Goal: Information Seeking & Learning: Learn about a topic

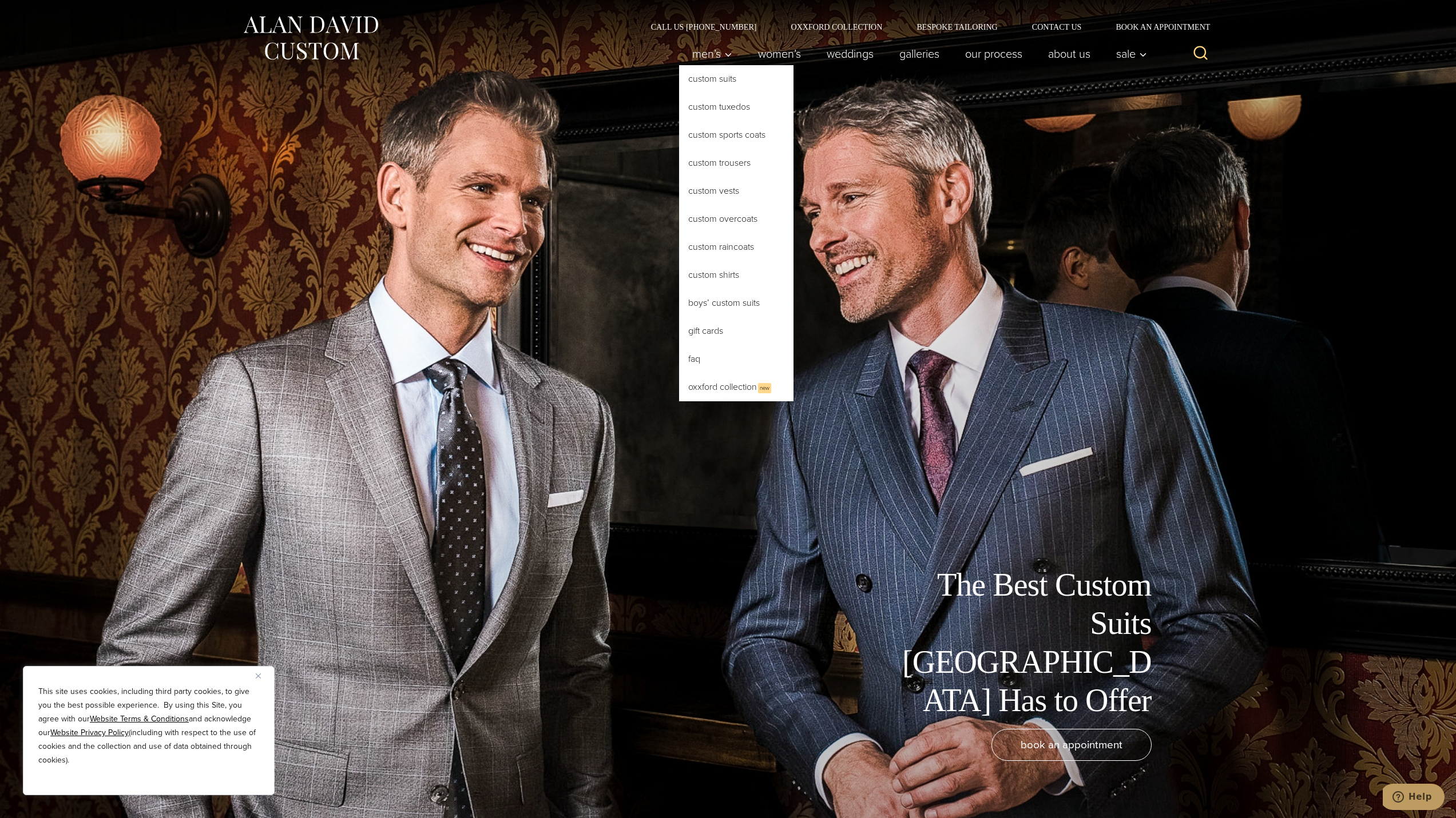
click at [710, 79] on link "Custom Suits" at bounding box center [736, 78] width 115 height 27
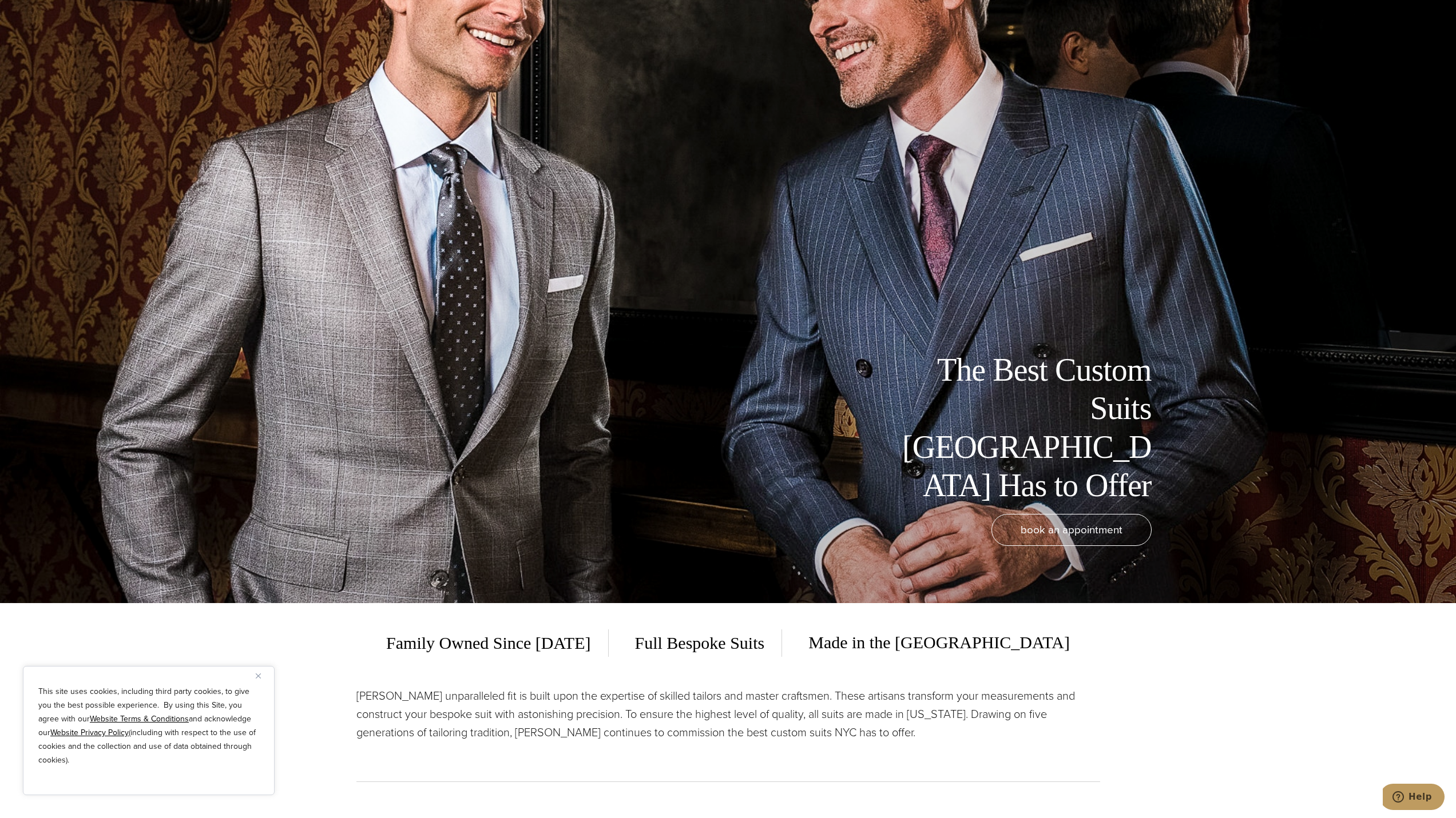
scroll to position [229, 0]
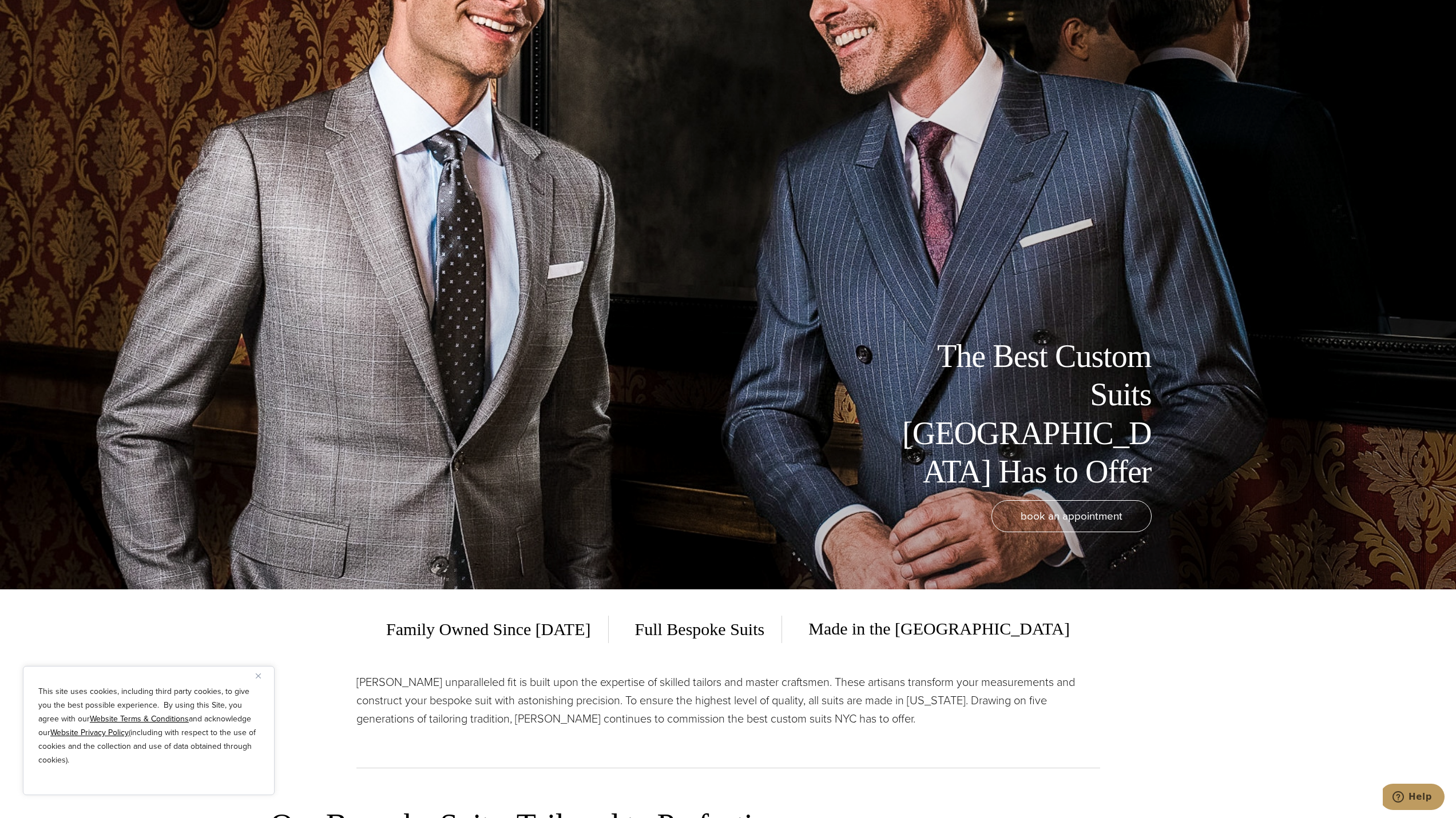
click at [257, 675] on img "Close" at bounding box center [258, 676] width 5 height 5
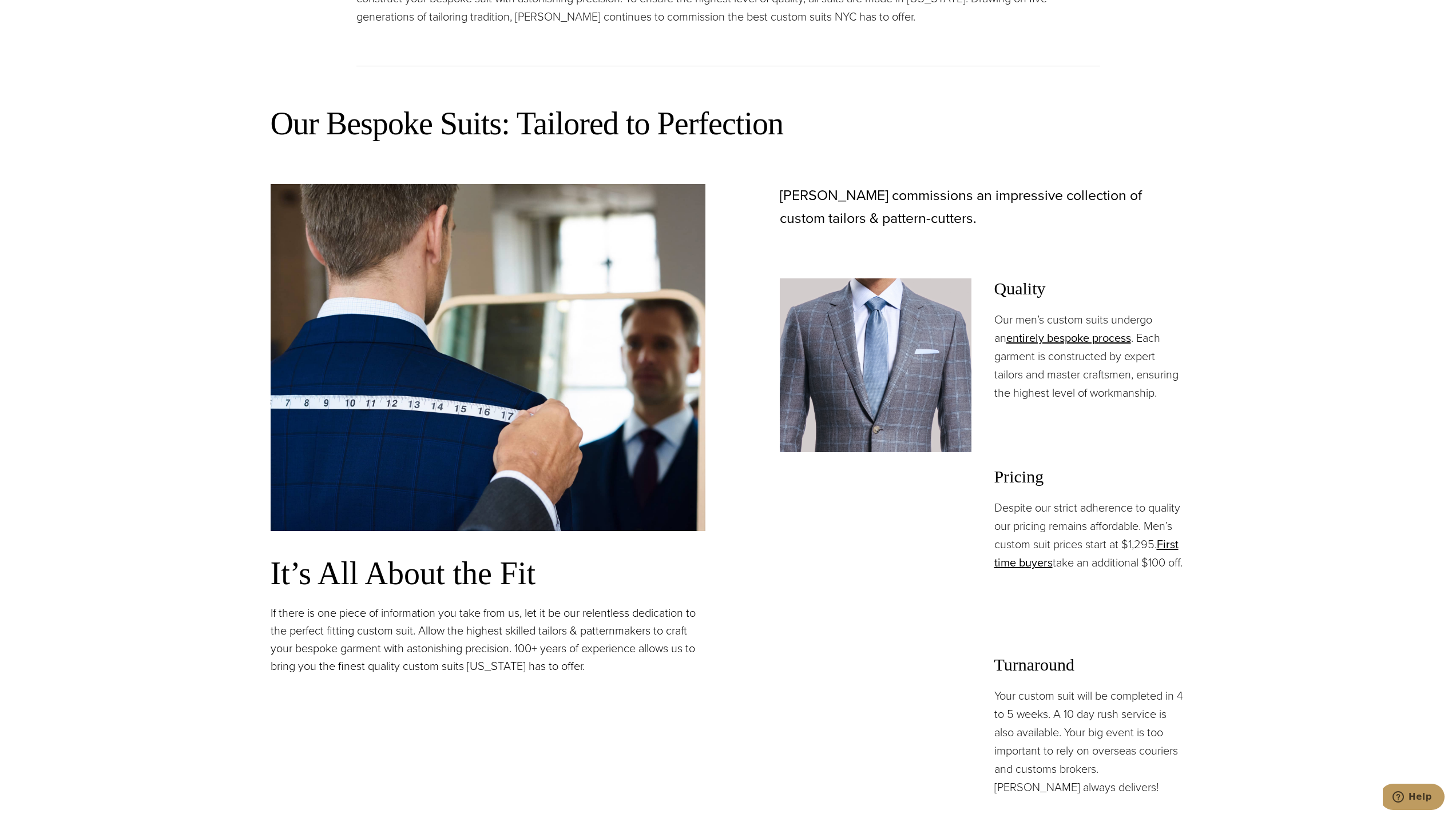
scroll to position [972, 0]
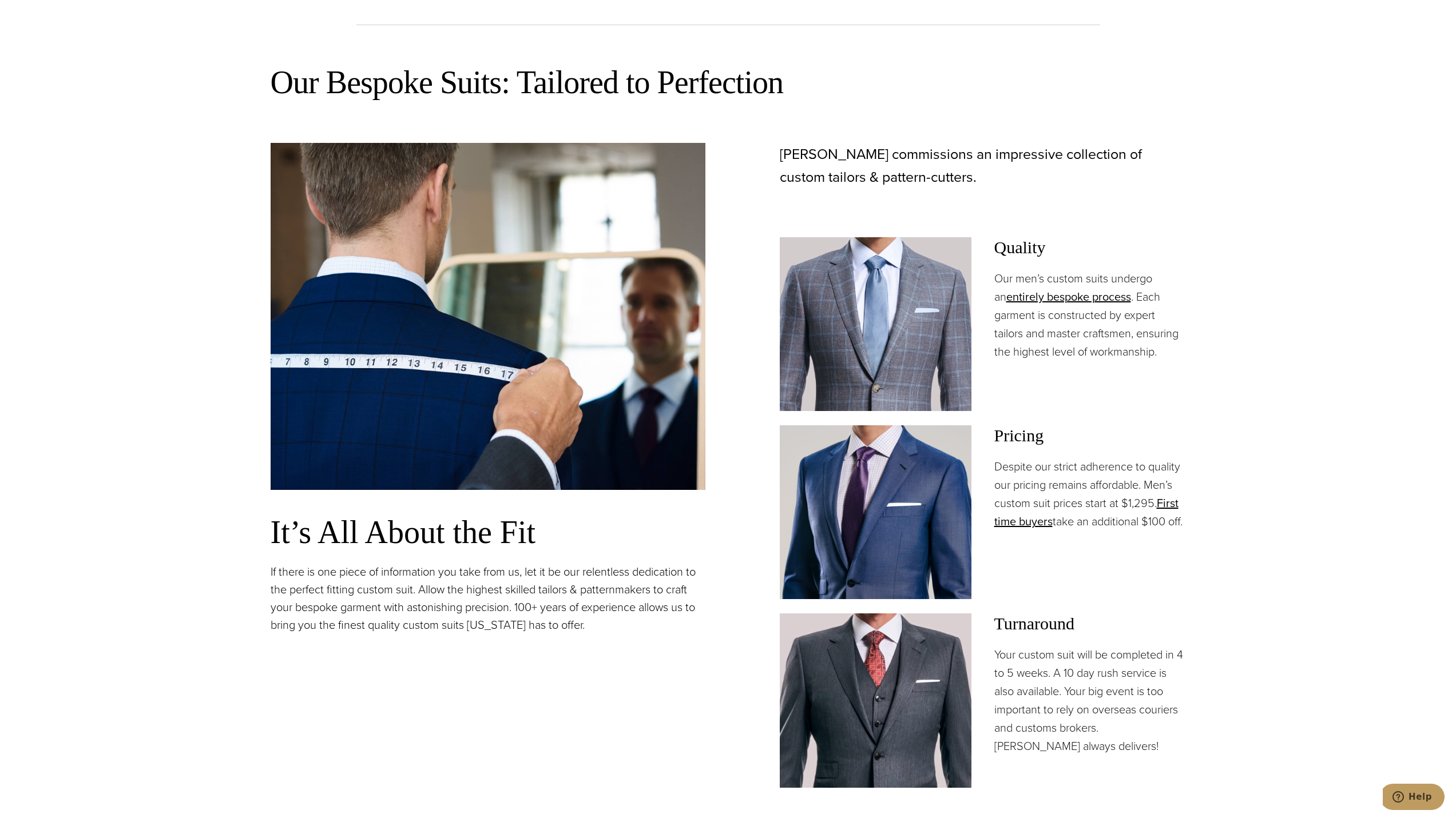
click at [875, 481] on img at bounding box center [875, 512] width 192 height 174
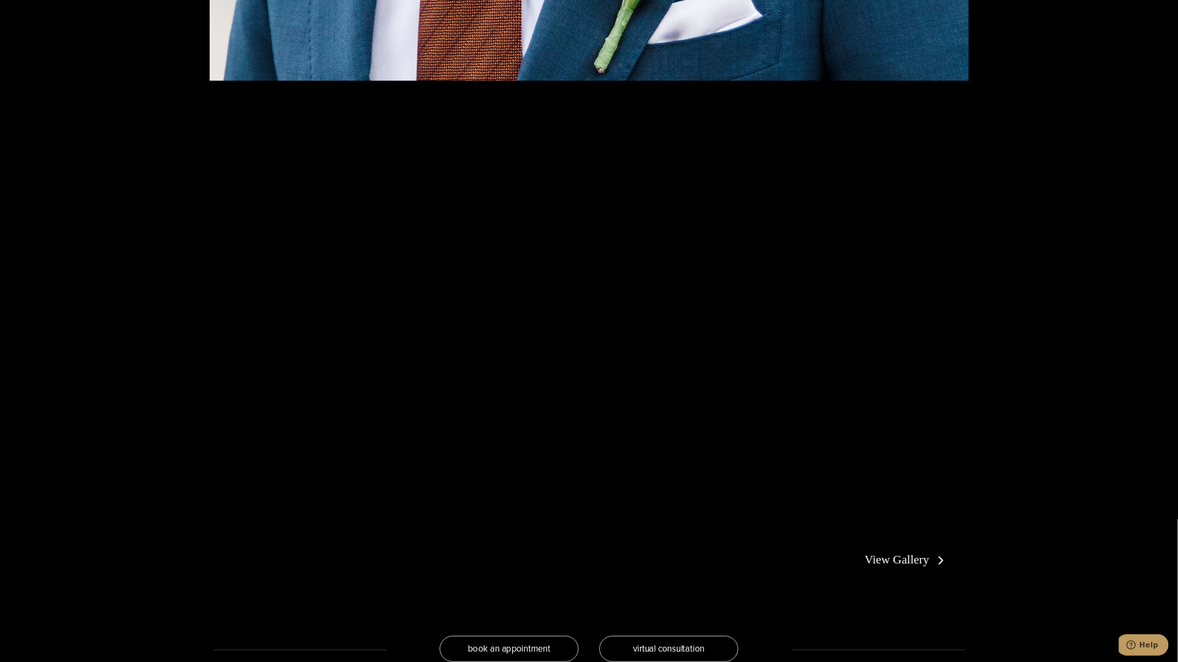
scroll to position [2985, 0]
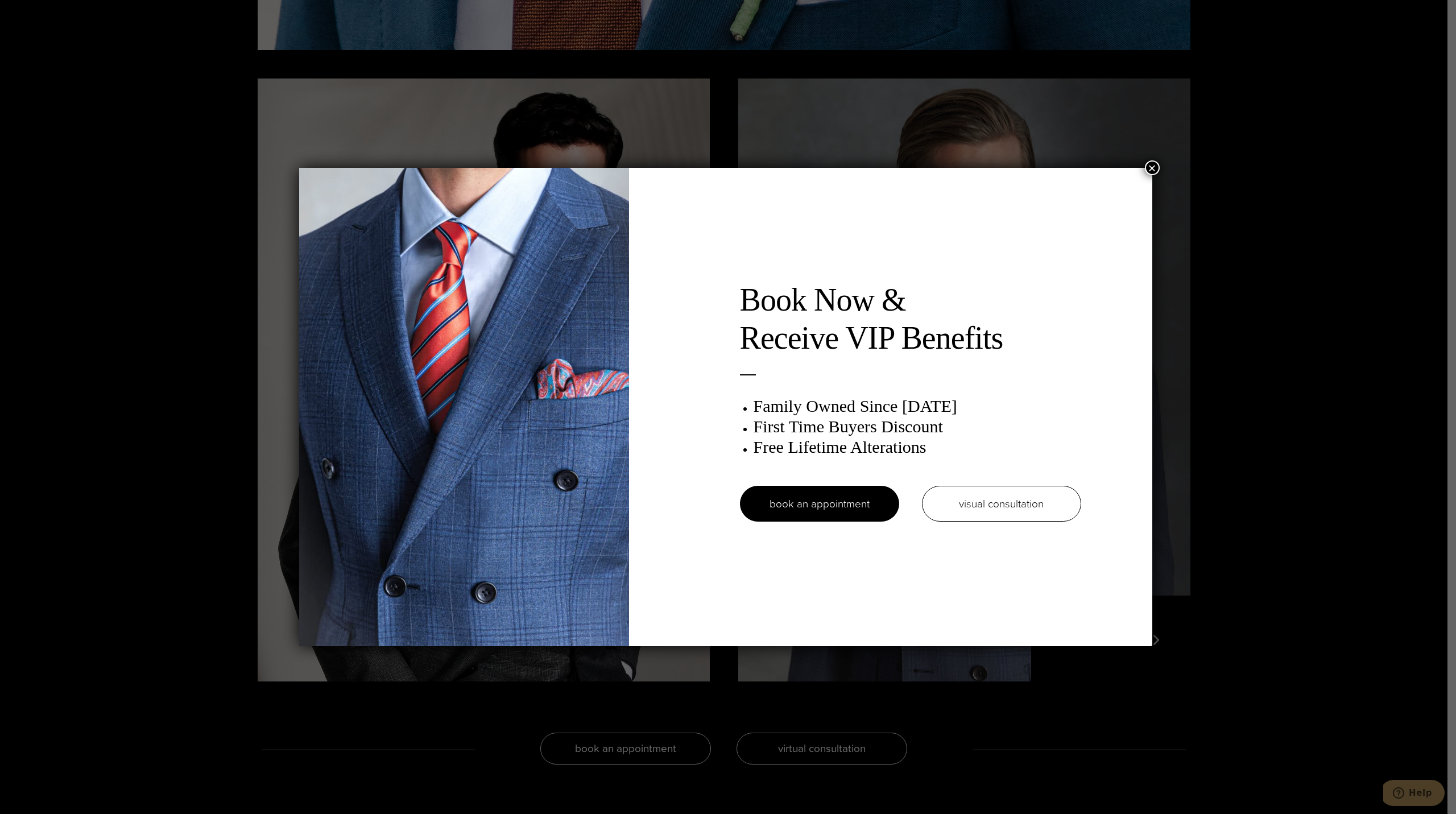
drag, startPoint x: 1454, startPoint y: 3, endPoint x: 1152, endPoint y: 165, distance: 342.7
click at [1152, 166] on button "×" at bounding box center [1152, 168] width 15 height 15
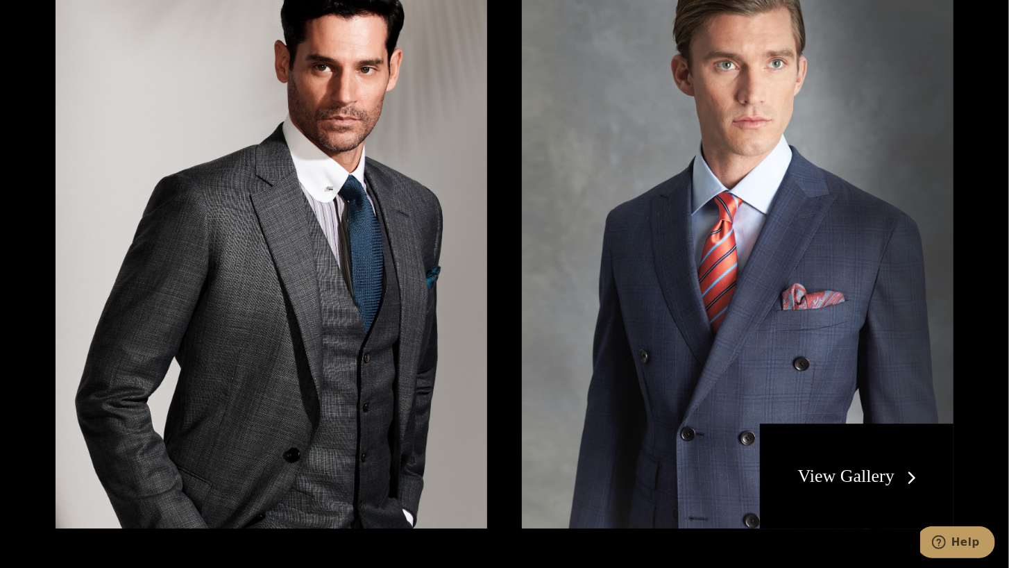
scroll to position [2442, 0]
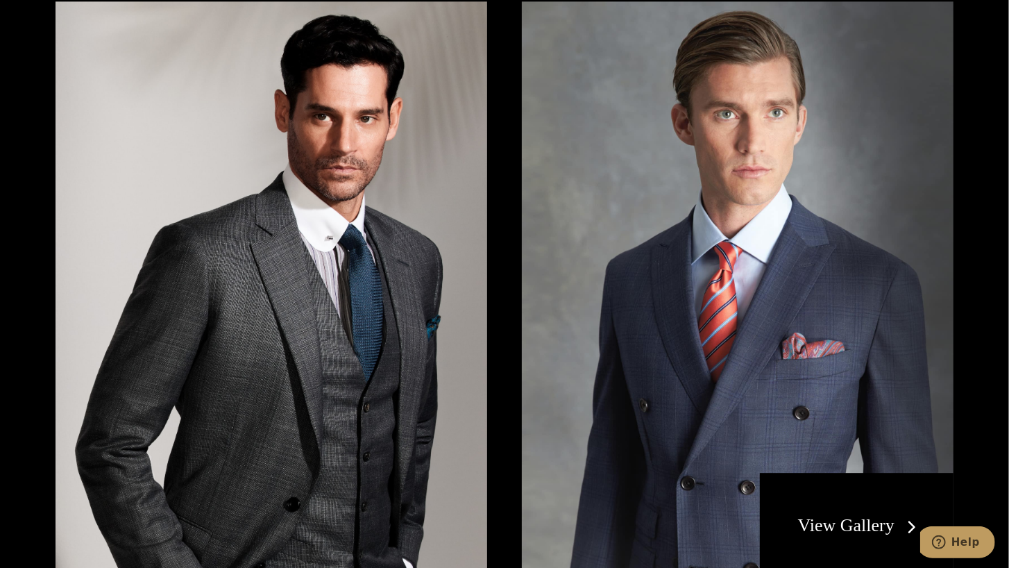
click at [877, 525] on link "View Gallery" at bounding box center [860, 525] width 124 height 20
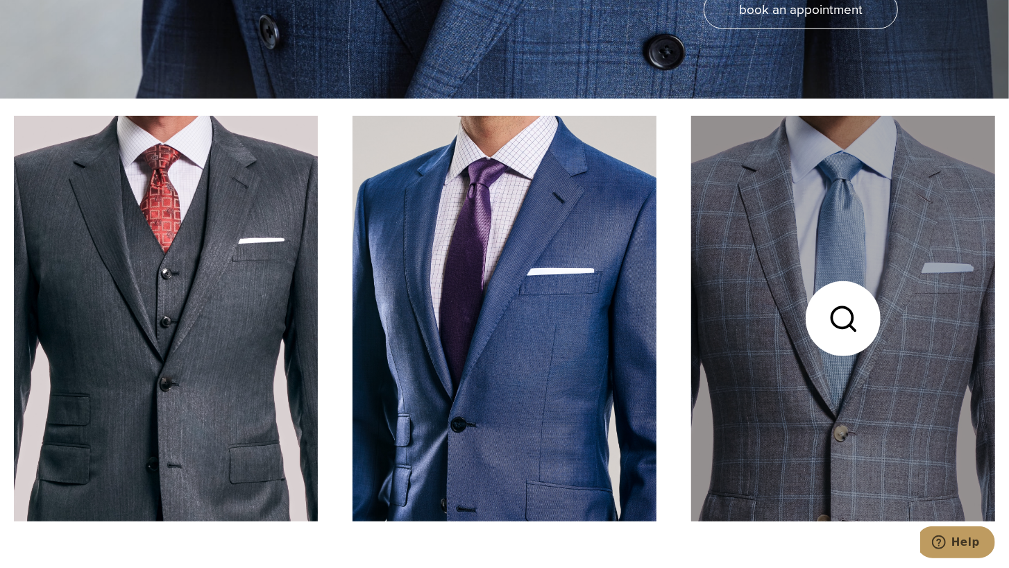
scroll to position [475, 0]
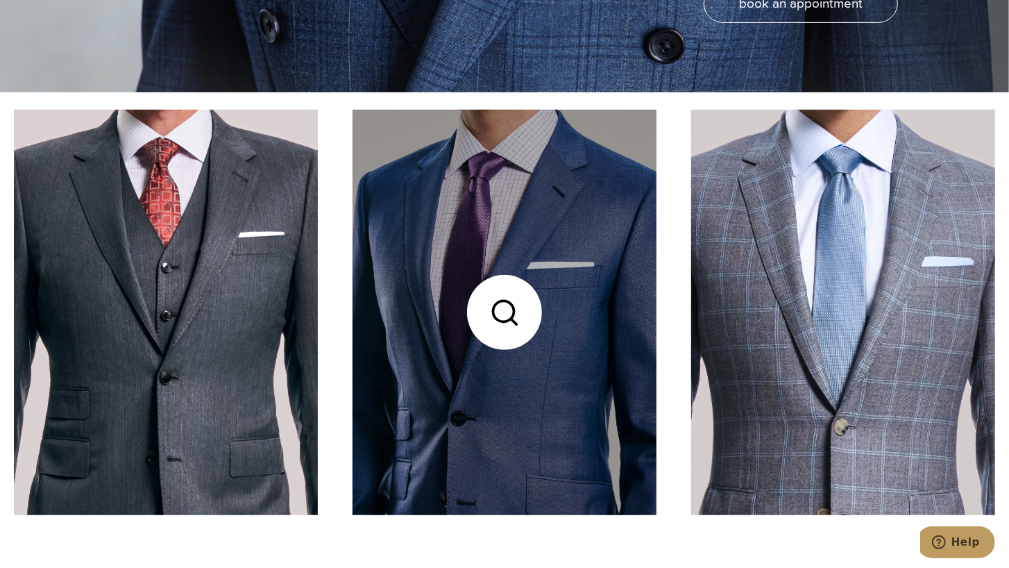
click at [511, 262] on link at bounding box center [505, 312] width 304 height 405
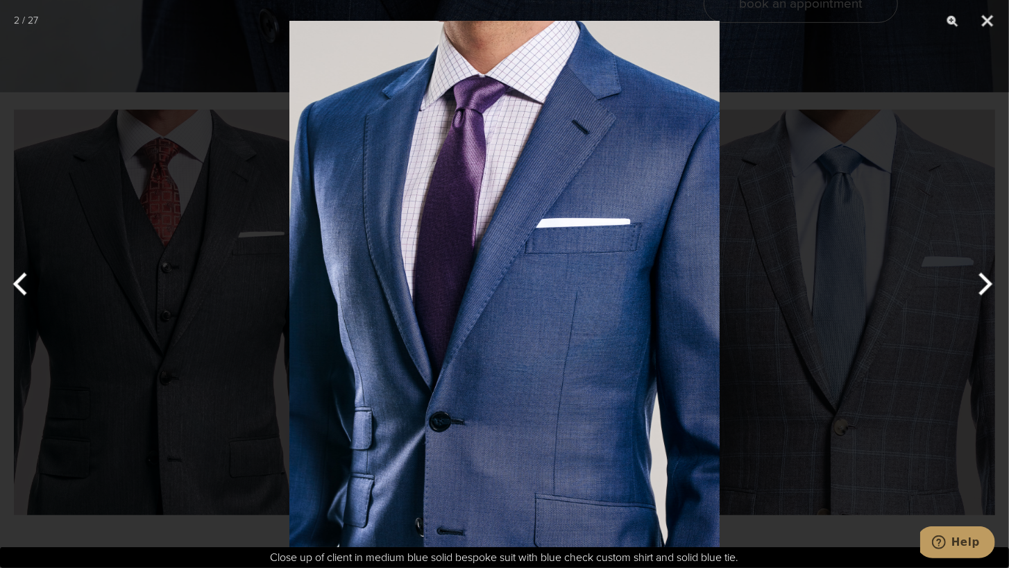
click at [984, 283] on button "Next" at bounding box center [983, 283] width 52 height 69
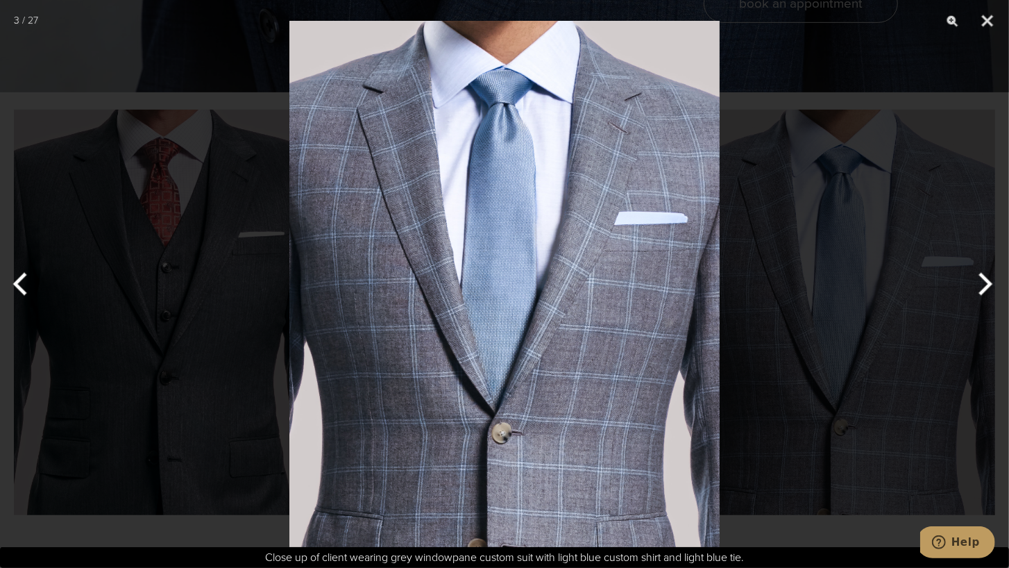
click at [986, 283] on button "Next" at bounding box center [983, 283] width 52 height 69
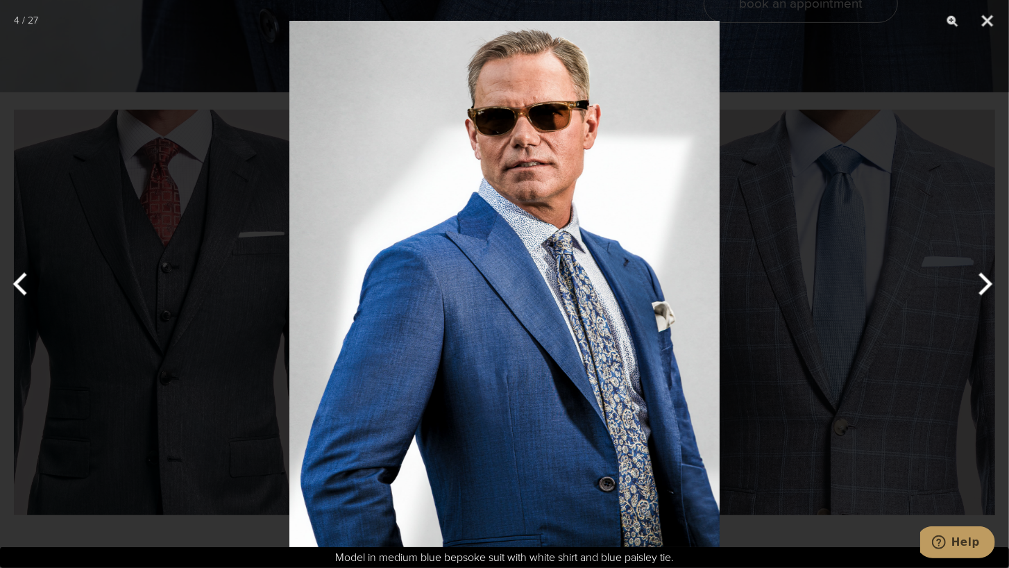
click at [986, 283] on button "Next" at bounding box center [983, 283] width 52 height 69
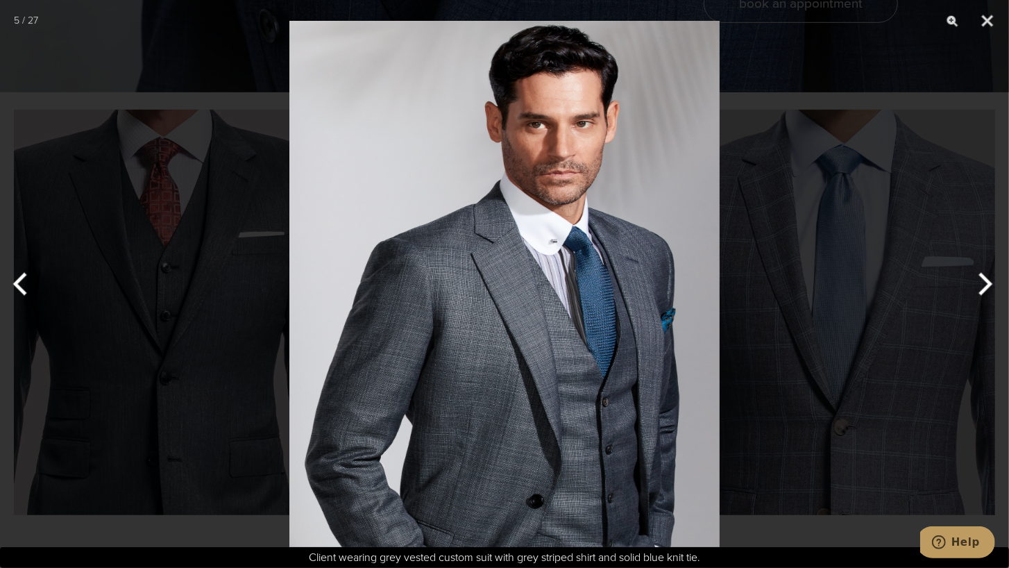
click at [986, 283] on button "Next" at bounding box center [983, 283] width 52 height 69
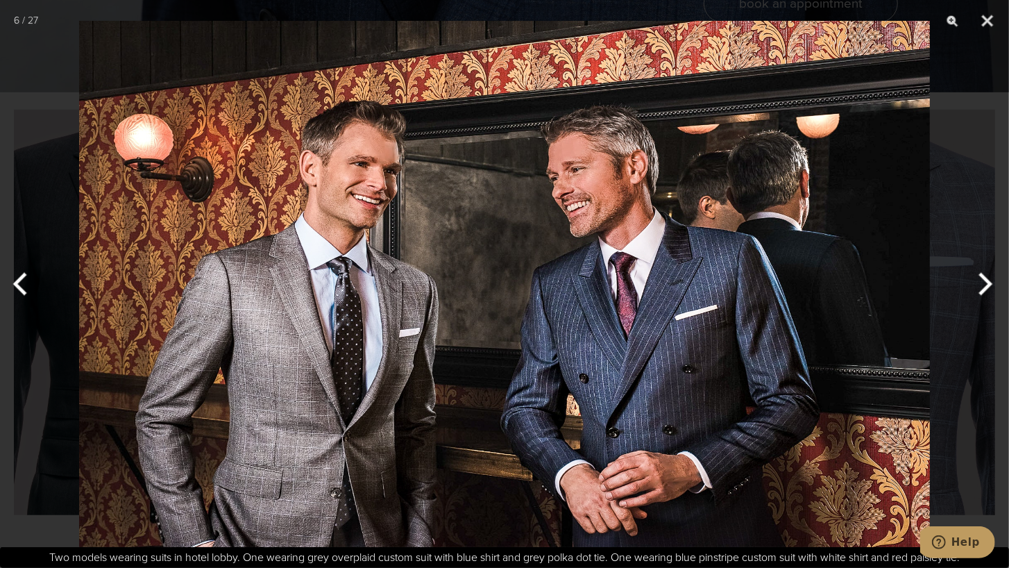
click at [986, 283] on button "Next" at bounding box center [983, 283] width 52 height 69
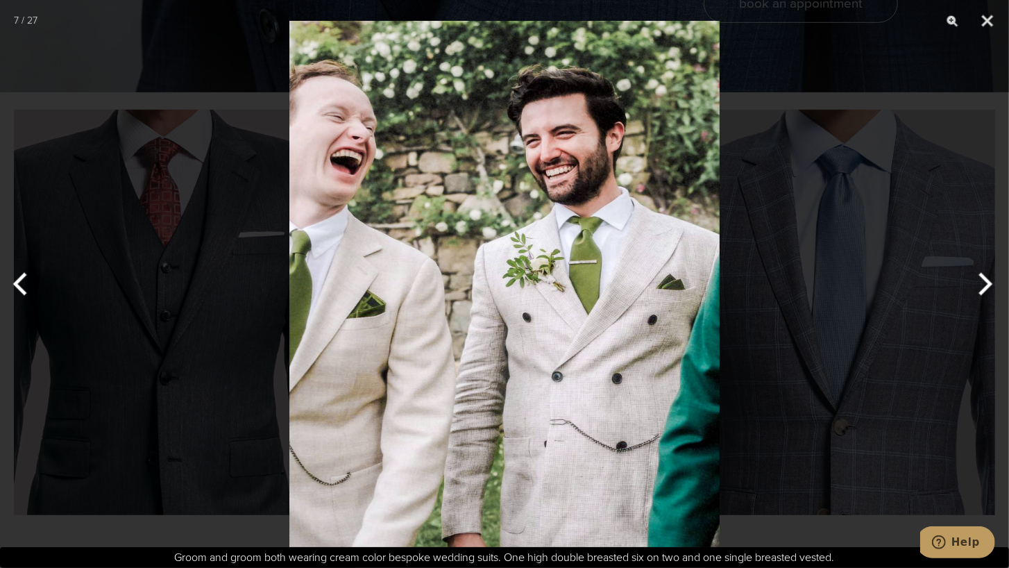
click at [986, 283] on button "Next" at bounding box center [983, 283] width 52 height 69
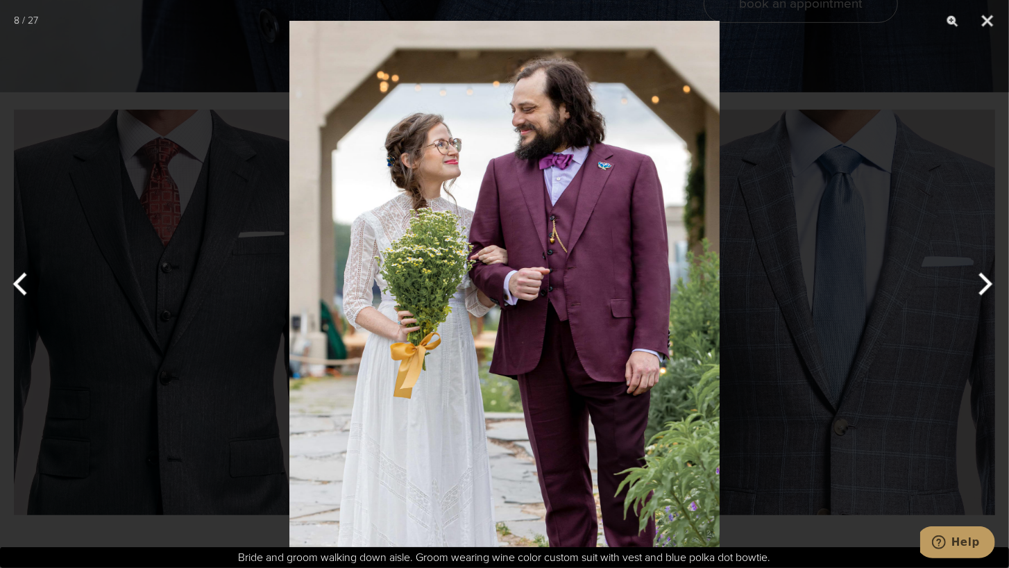
click at [986, 283] on button "Next" at bounding box center [983, 283] width 52 height 69
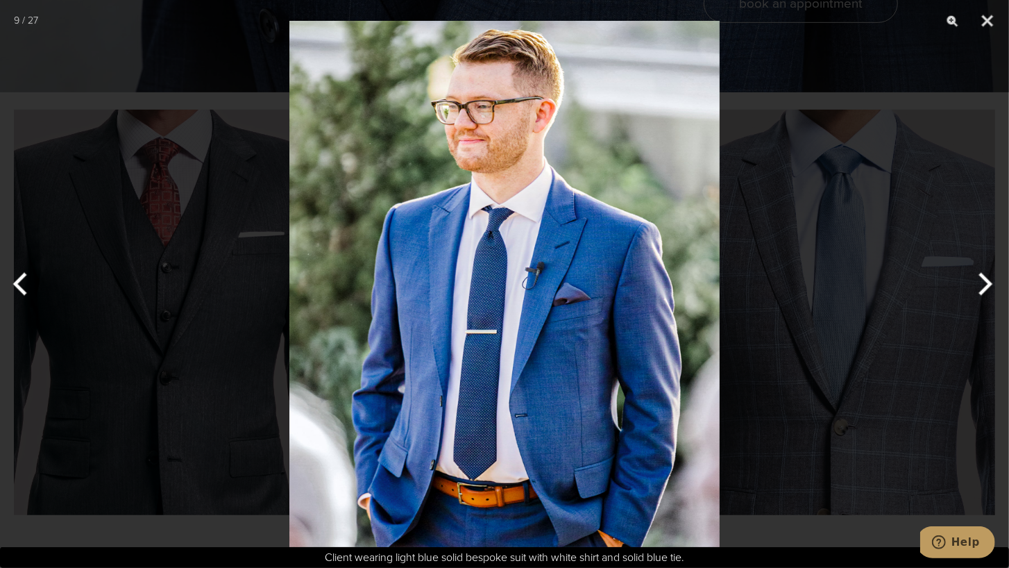
click at [986, 283] on button "Next" at bounding box center [983, 283] width 52 height 69
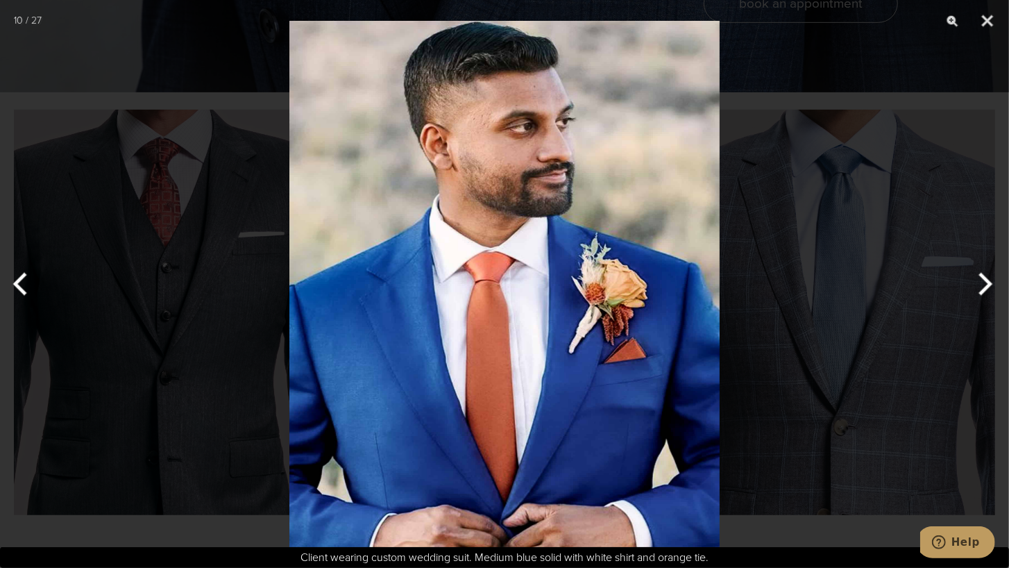
click at [986, 283] on button "Next" at bounding box center [983, 283] width 52 height 69
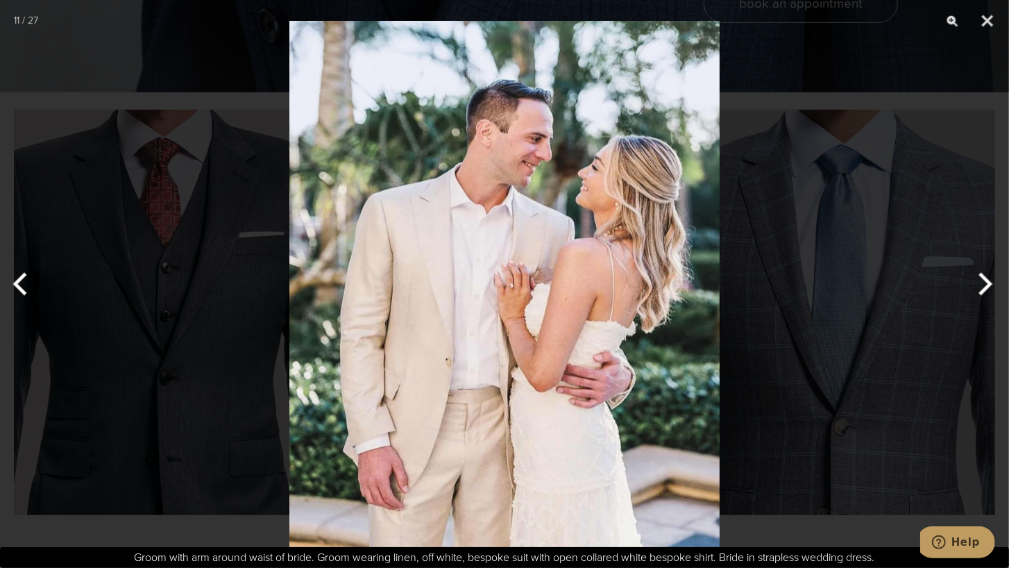
click at [986, 283] on button "Next" at bounding box center [983, 283] width 52 height 69
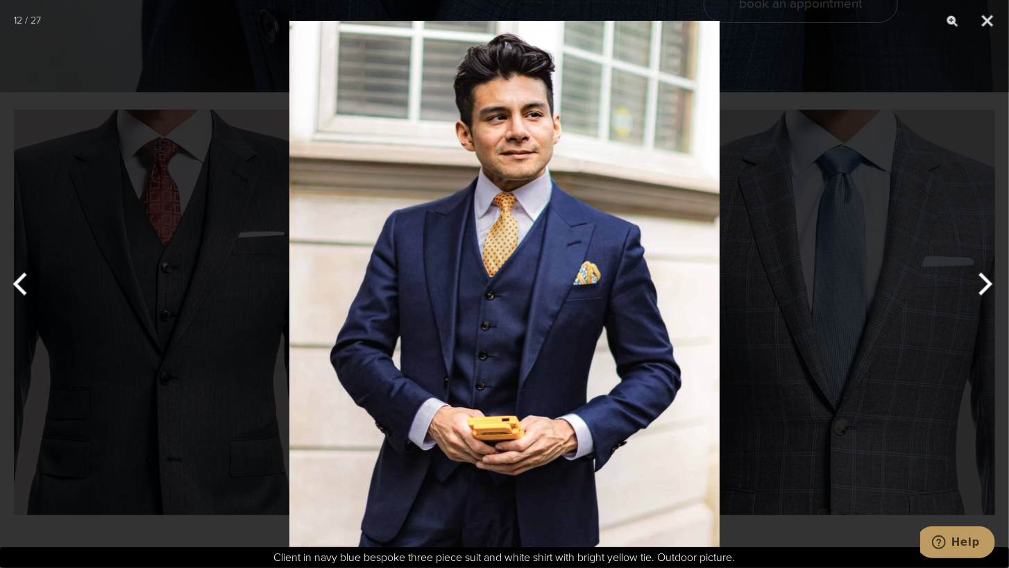
click at [986, 283] on button "Next" at bounding box center [983, 283] width 52 height 69
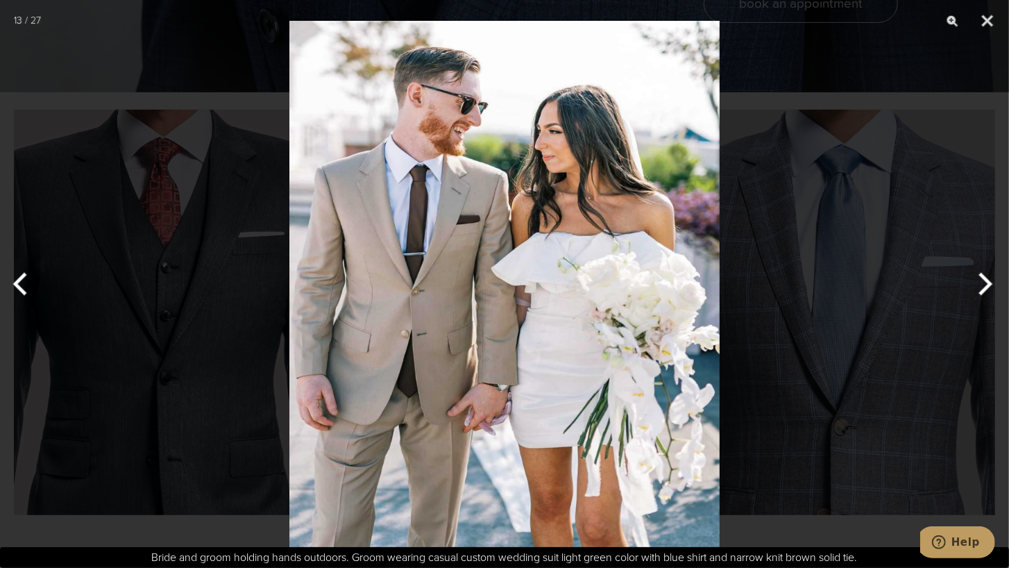
click at [986, 283] on button "Next" at bounding box center [983, 283] width 52 height 69
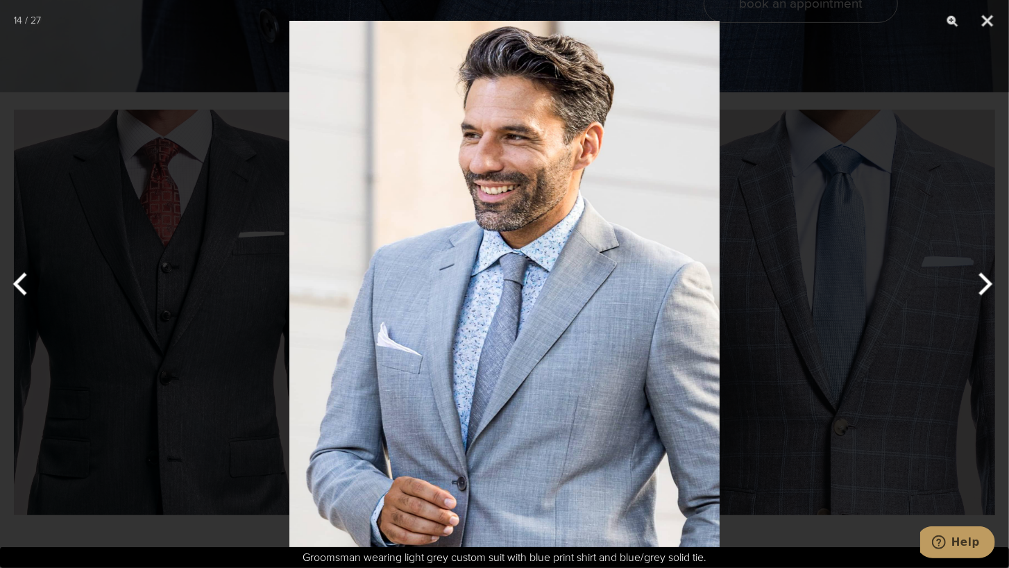
click at [986, 283] on button "Next" at bounding box center [983, 283] width 52 height 69
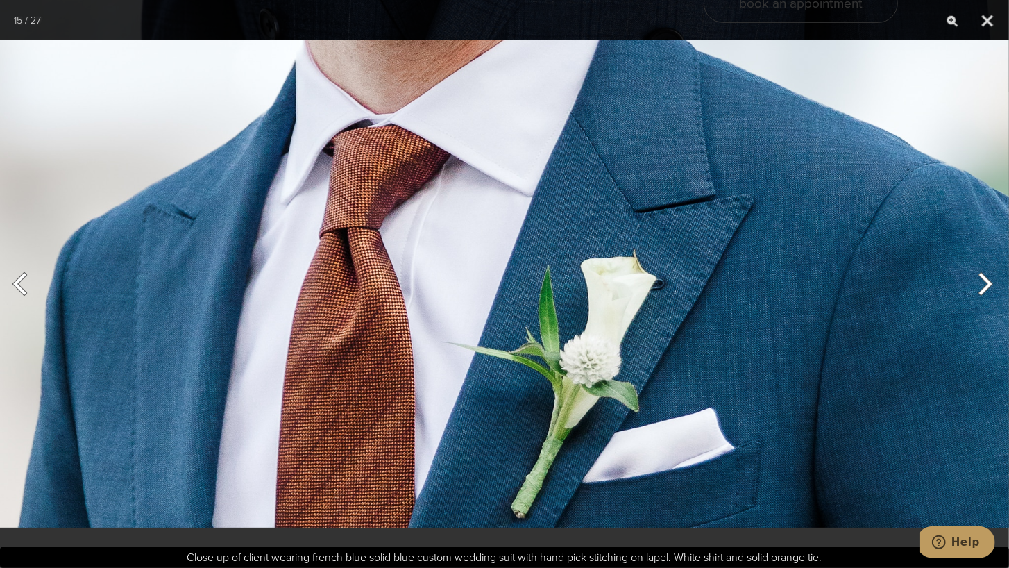
click at [986, 283] on button "Next" at bounding box center [983, 283] width 52 height 69
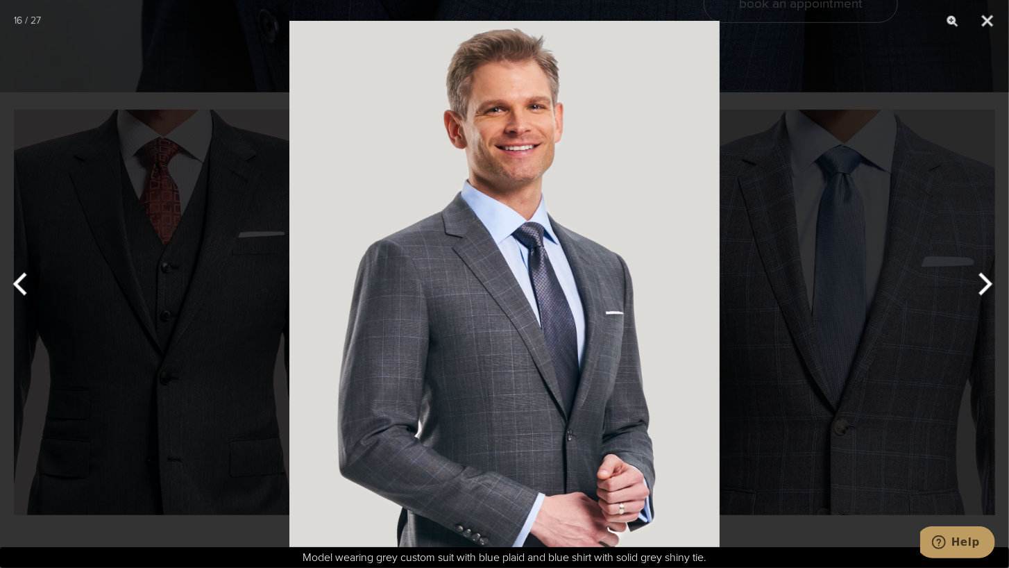
click at [986, 283] on button "Next" at bounding box center [983, 283] width 52 height 69
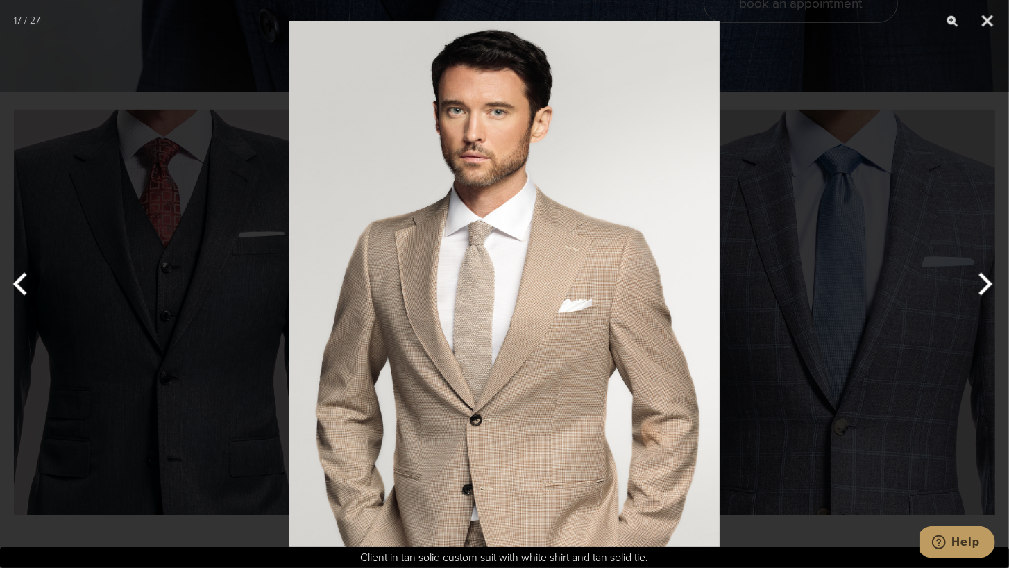
click at [986, 283] on button "Next" at bounding box center [983, 283] width 52 height 69
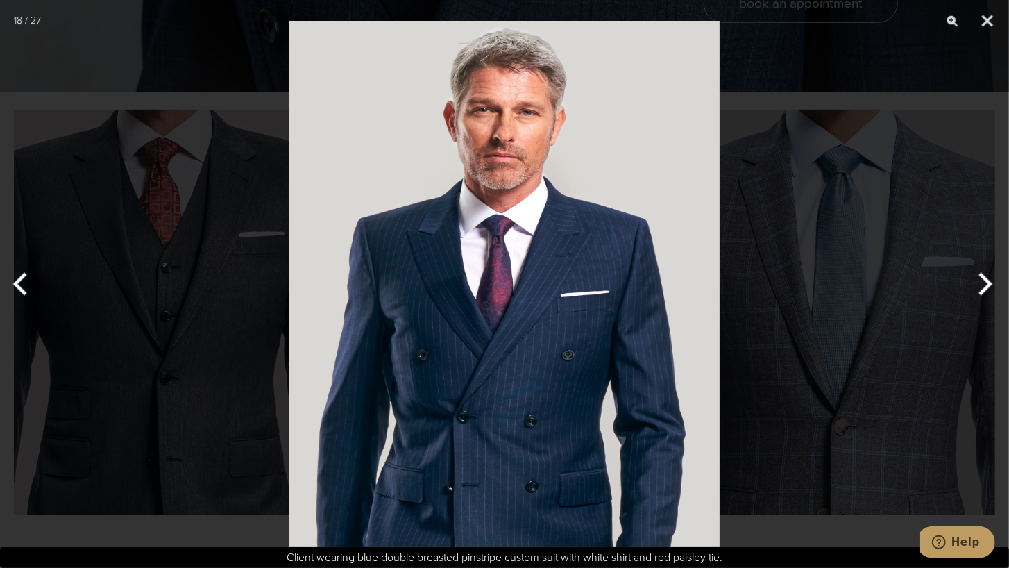
click at [501, 247] on img at bounding box center [504, 284] width 430 height 568
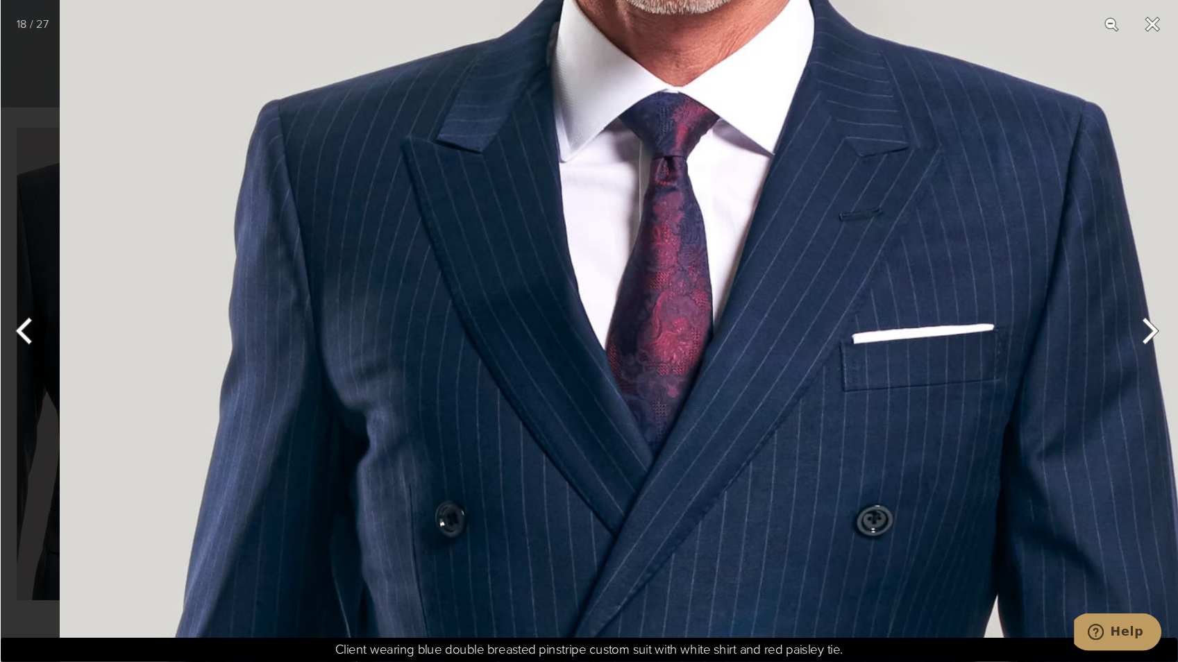
scroll to position [476, 0]
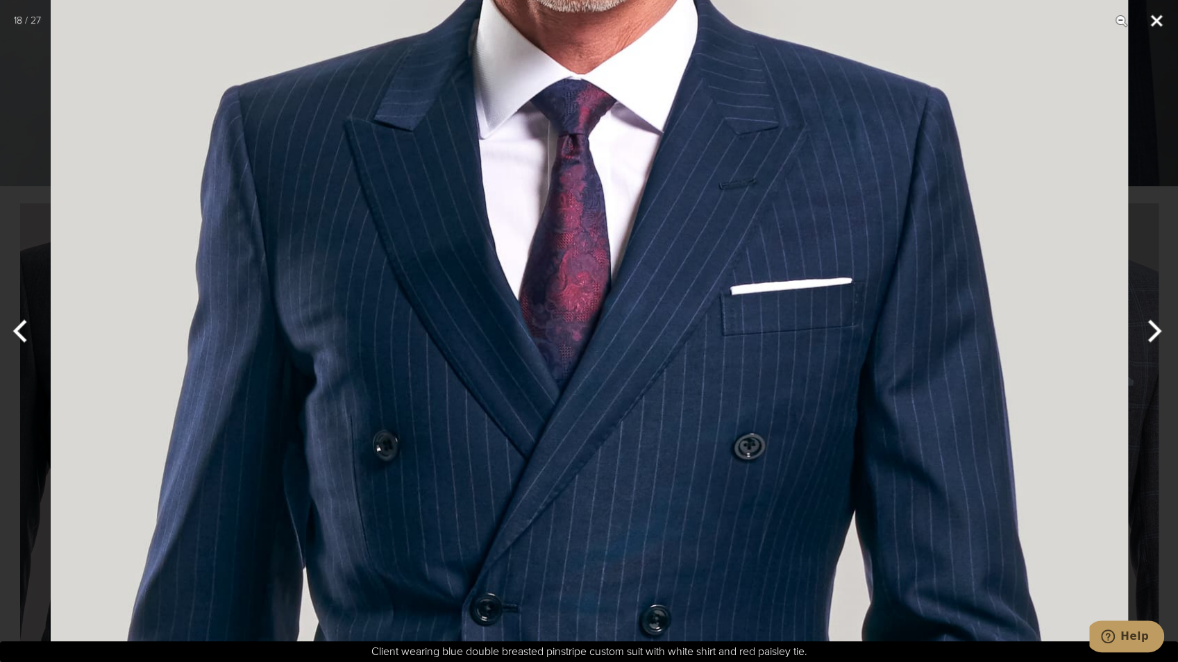
click at [1009, 18] on button "Close" at bounding box center [1156, 21] width 35 height 42
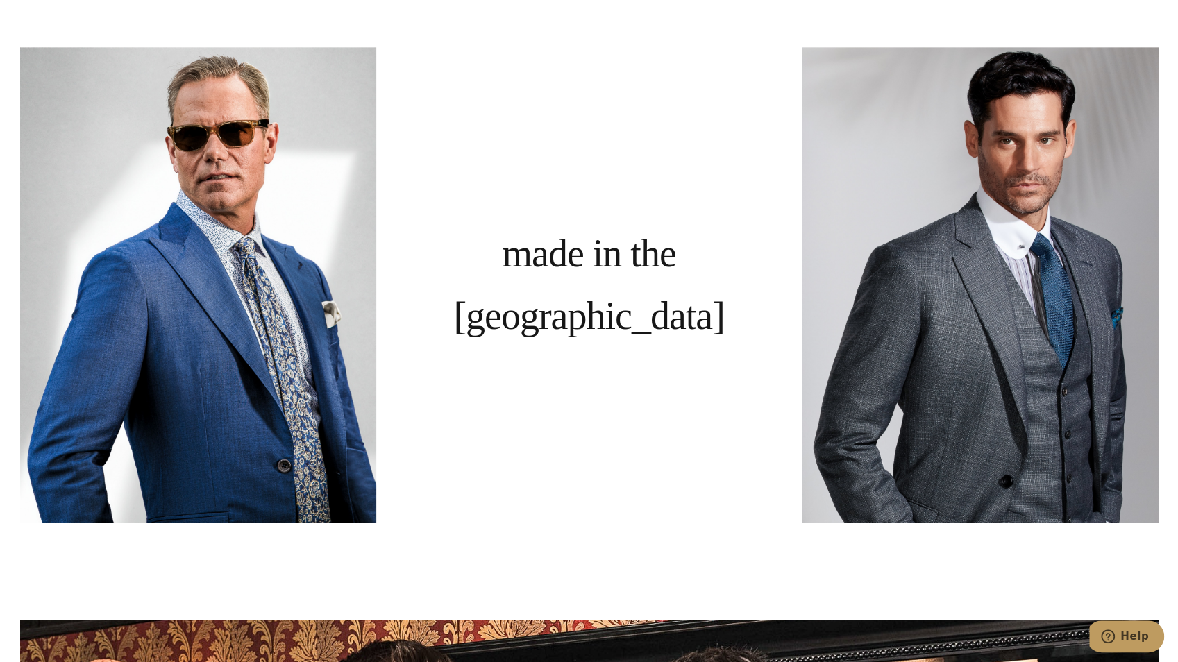
scroll to position [1216, 0]
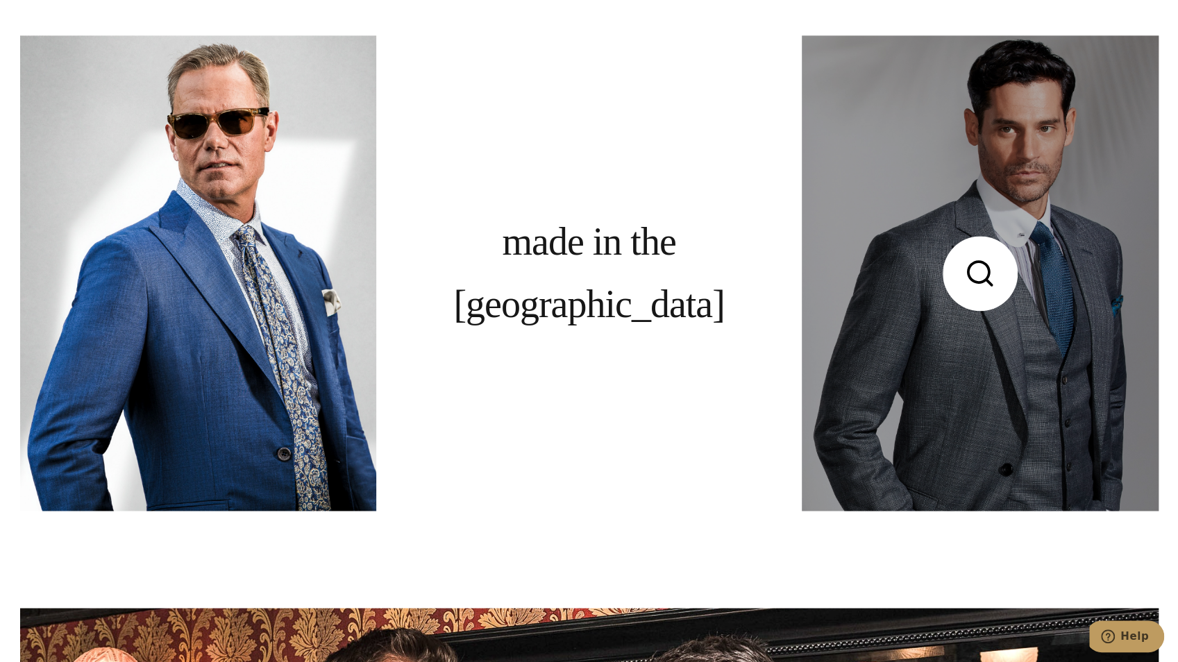
click at [1009, 328] on link at bounding box center [980, 272] width 356 height 475
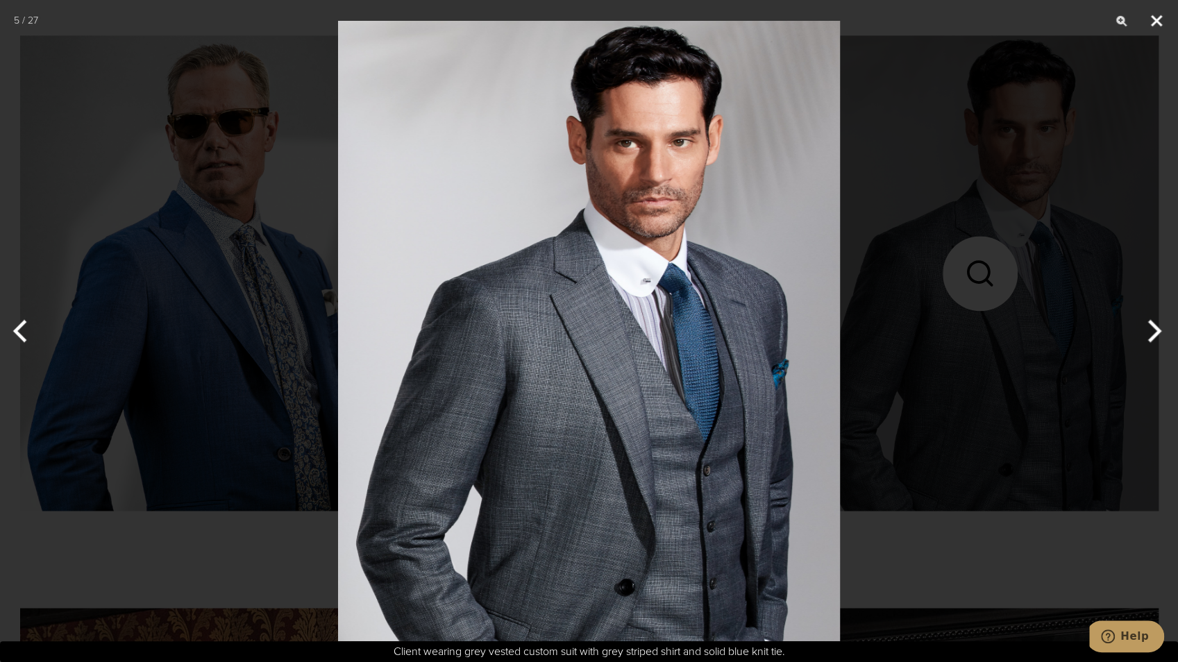
click at [1009, 20] on button "Close" at bounding box center [1156, 21] width 35 height 42
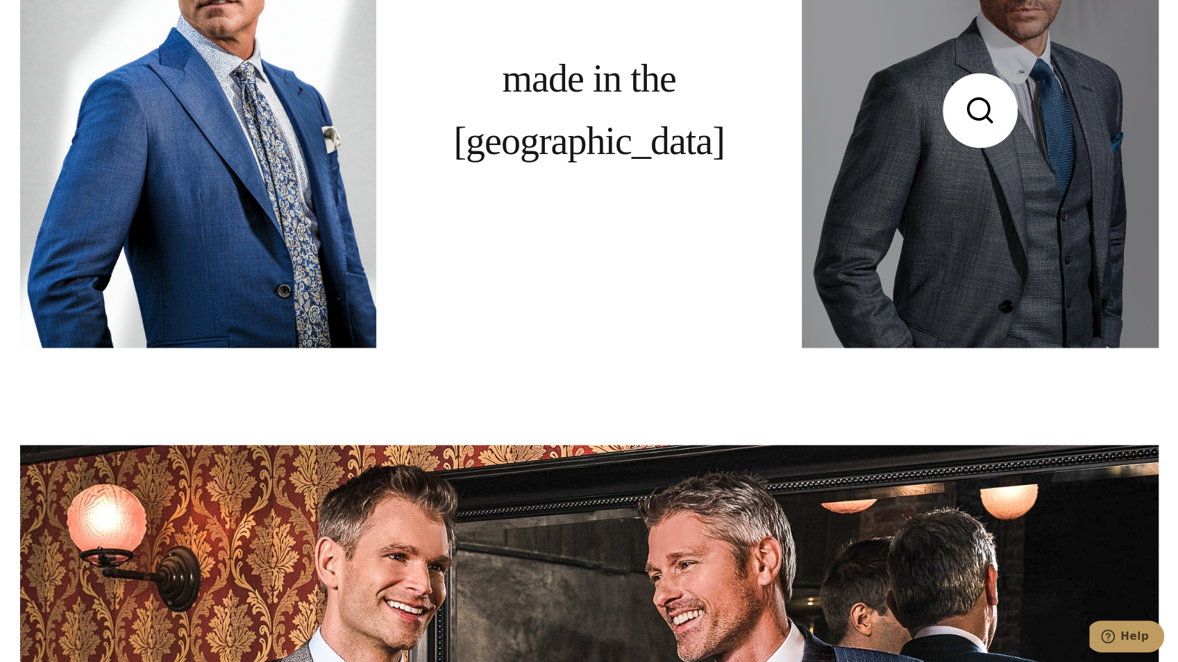
scroll to position [1170, 0]
